Goal: Task Accomplishment & Management: Complete application form

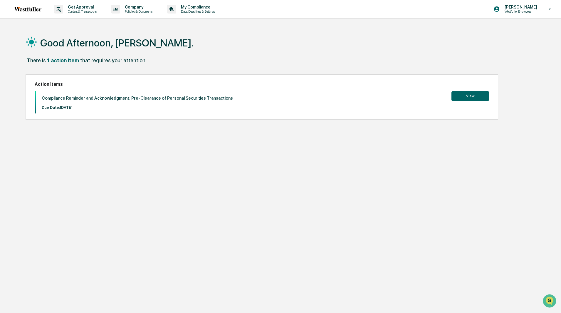
drag, startPoint x: 0, startPoint y: 0, endPoint x: 429, endPoint y: 55, distance: 432.1
click at [429, 55] on div "Good Afternoon, [PERSON_NAME]." at bounding box center [278, 42] width 505 height 29
click at [463, 96] on button "View" at bounding box center [471, 96] width 38 height 10
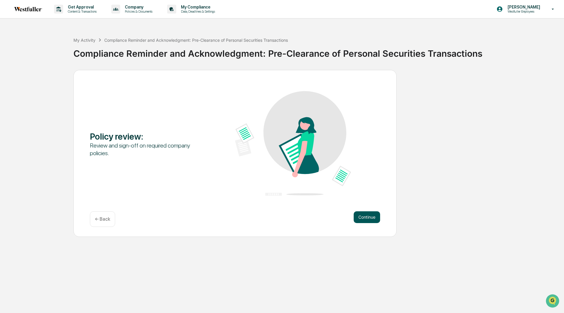
click at [361, 216] on button "Continue" at bounding box center [367, 217] width 26 height 12
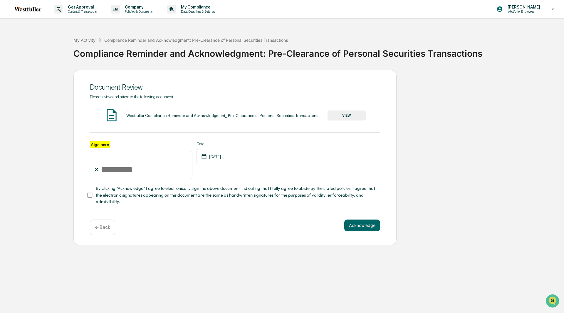
click at [336, 116] on button "VIEW" at bounding box center [347, 116] width 38 height 10
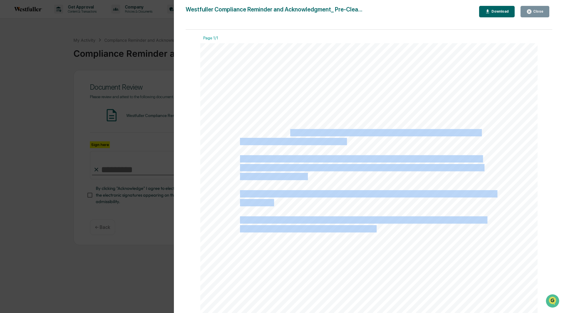
drag, startPoint x: 288, startPoint y: 135, endPoint x: 353, endPoint y: 145, distance: 66.6
click at [353, 145] on div "Compliance Reminder and Acknowledgment: Pre-Clearance of Personal Securities Tr…" at bounding box center [368, 261] width 337 height 437
click at [361, 166] on span "XYZ stock [DATE] at 2:15 pm, the combined $2,700 total requires pre-clearance b…" at bounding box center [361, 168] width 243 height 7
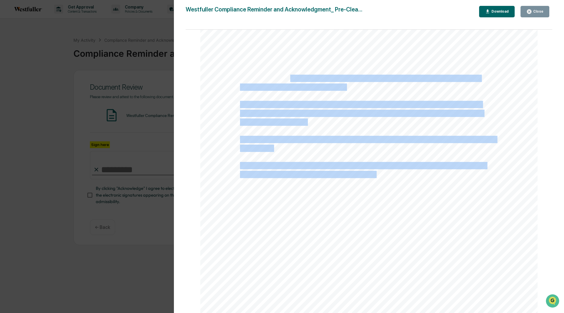
scroll to position [59, 0]
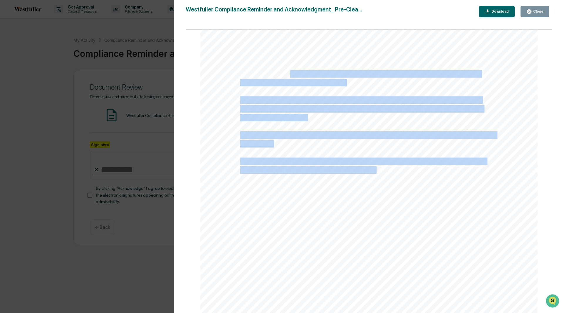
click at [334, 125] on div "Compliance Reminder and Acknowledgment: Pre-Clearance of Personal Securities Tr…" at bounding box center [368, 202] width 337 height 437
click at [340, 149] on div "Compliance Reminder and Acknowledgment: Pre-Clearance of Personal Securities Tr…" at bounding box center [368, 202] width 337 height 437
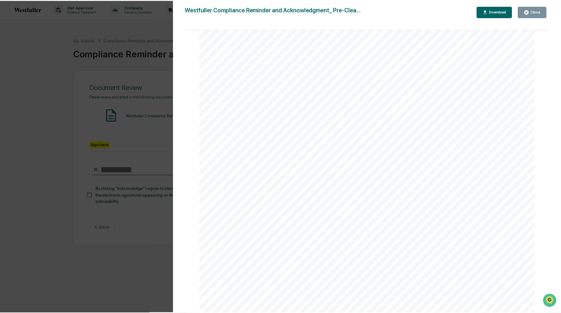
scroll to position [0, 0]
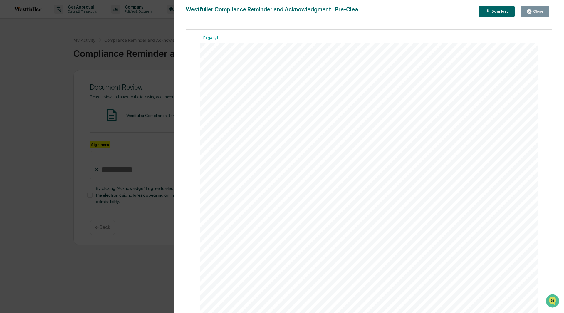
click at [530, 13] on icon "button" at bounding box center [529, 11] width 4 height 4
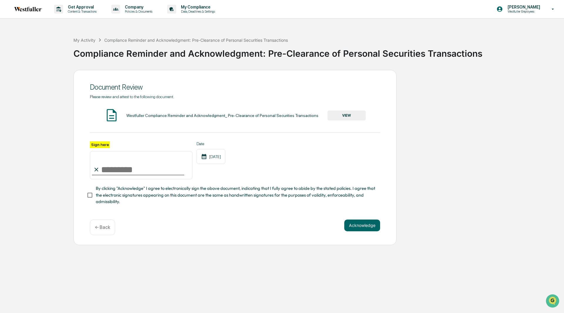
click at [143, 173] on input "Sign here" at bounding box center [141, 165] width 103 height 28
type input "**********"
click at [364, 225] on button "Acknowledge" at bounding box center [363, 226] width 36 height 12
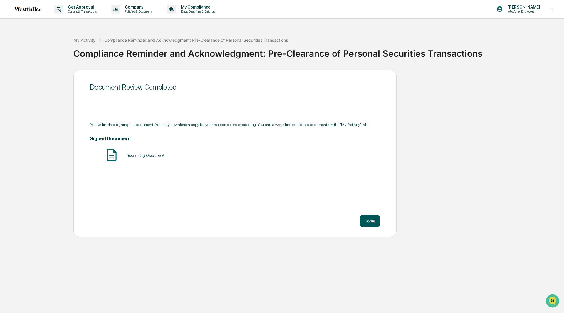
click at [365, 222] on button "Home" at bounding box center [370, 221] width 21 height 12
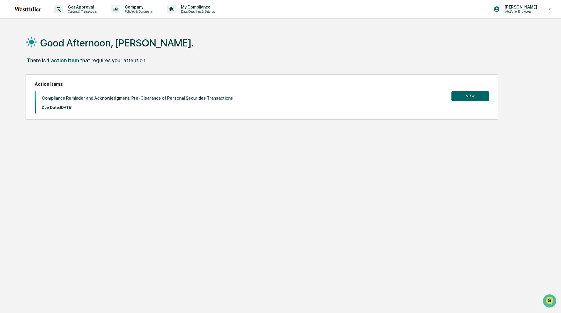
click at [479, 94] on button "View" at bounding box center [471, 96] width 38 height 10
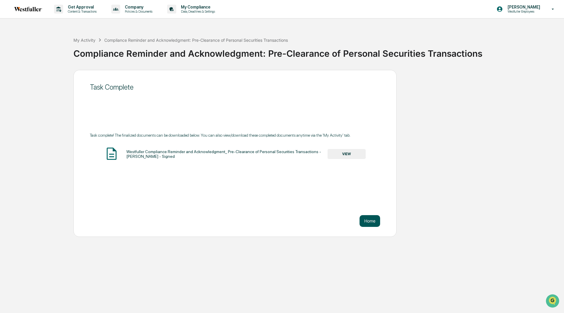
click at [369, 220] on button "Home" at bounding box center [370, 221] width 21 height 12
